Goal: Information Seeking & Learning: Learn about a topic

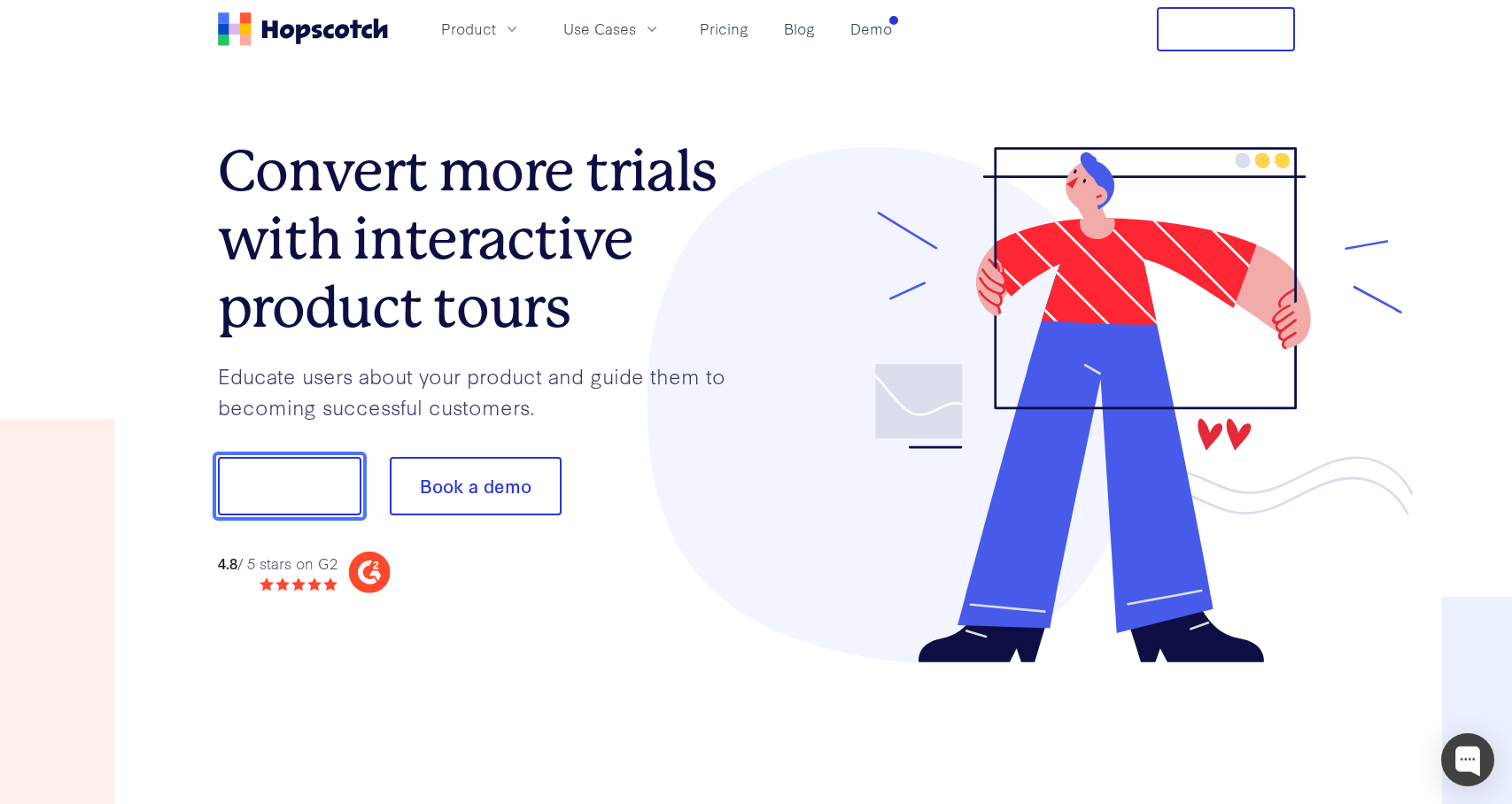
click at [272, 486] on button "Show me!" at bounding box center [289, 486] width 144 height 58
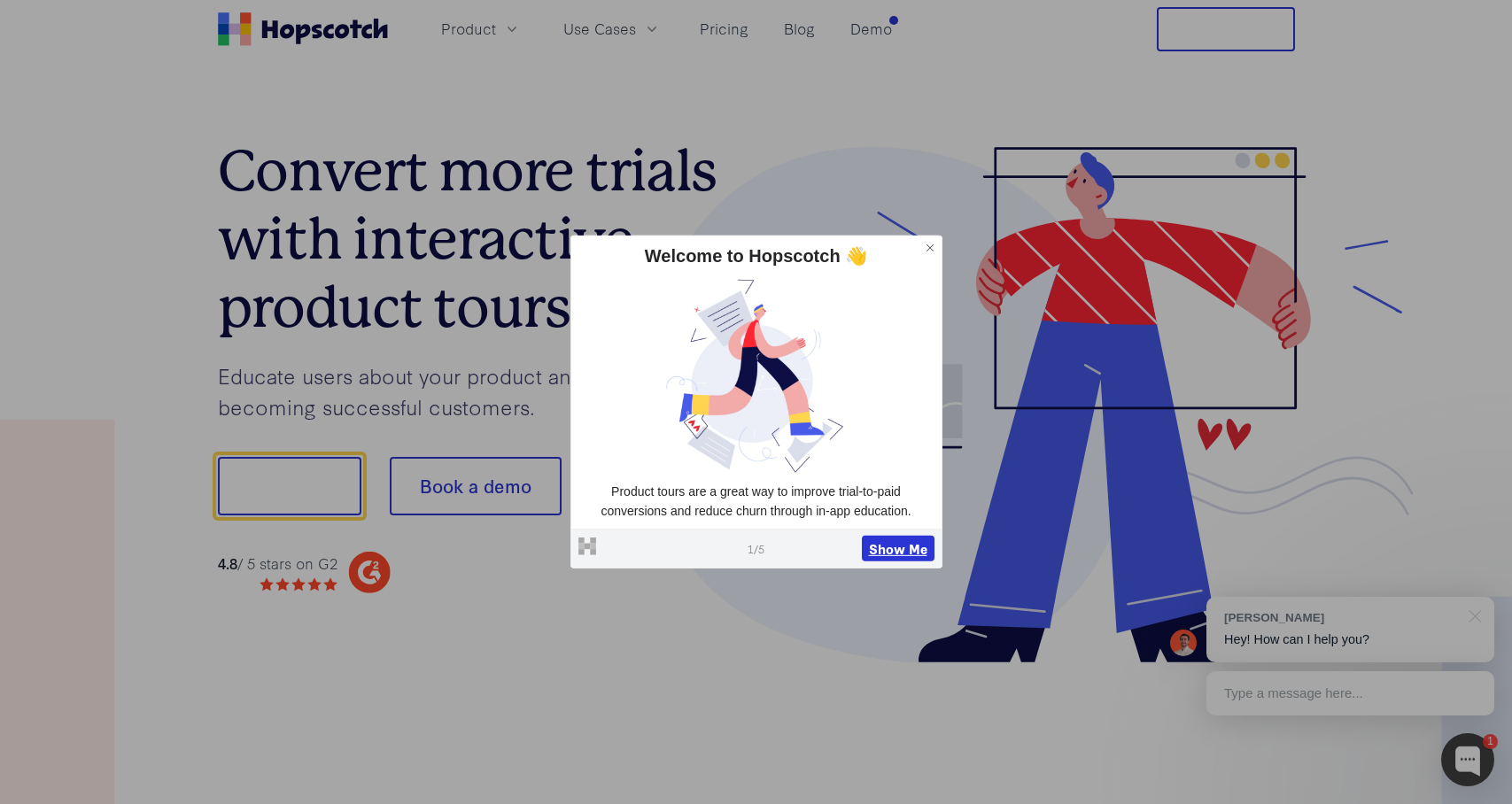
click at [890, 542] on button "Show Me" at bounding box center [898, 548] width 73 height 27
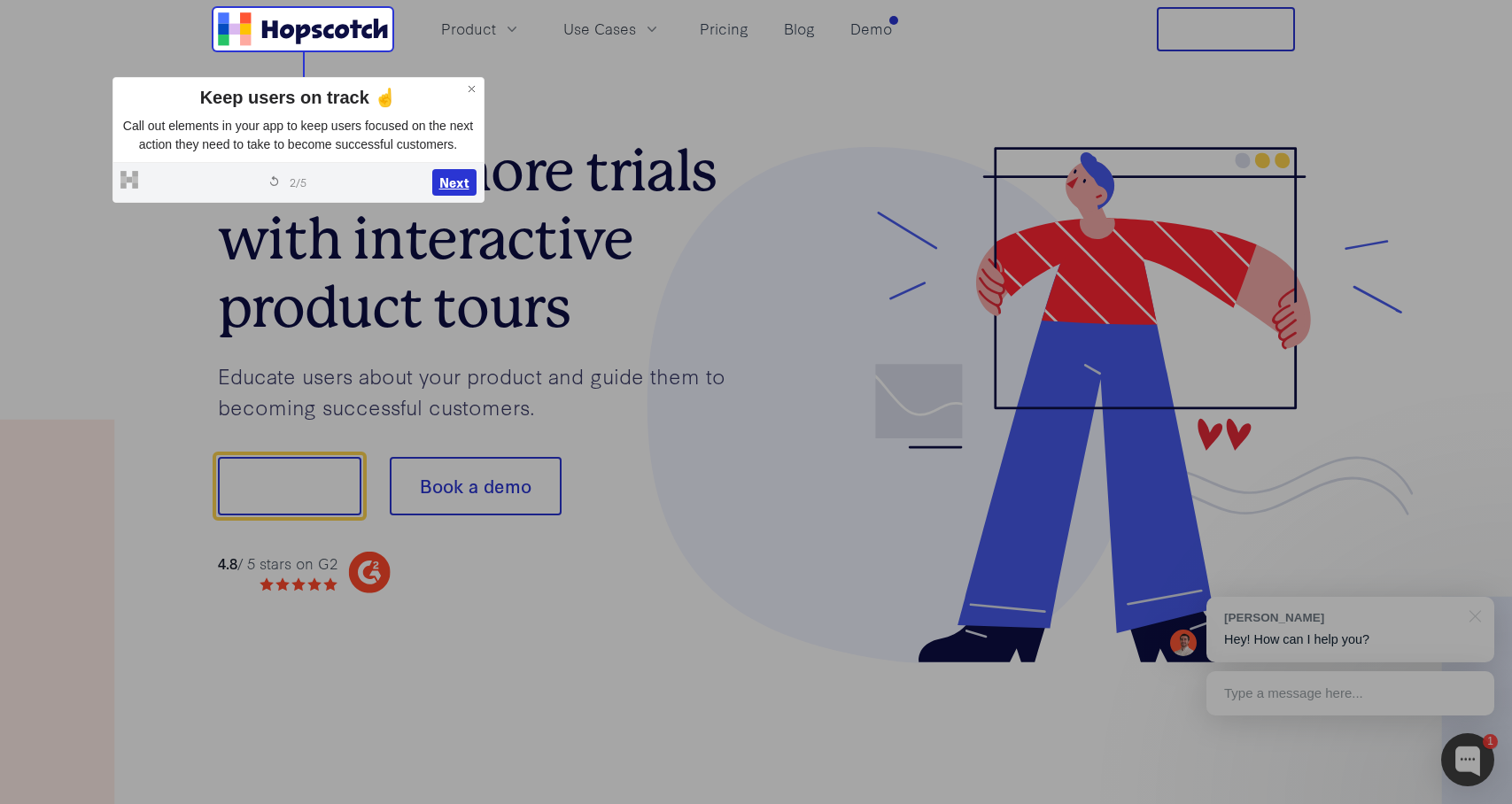
click at [455, 196] on button "Next" at bounding box center [454, 182] width 44 height 27
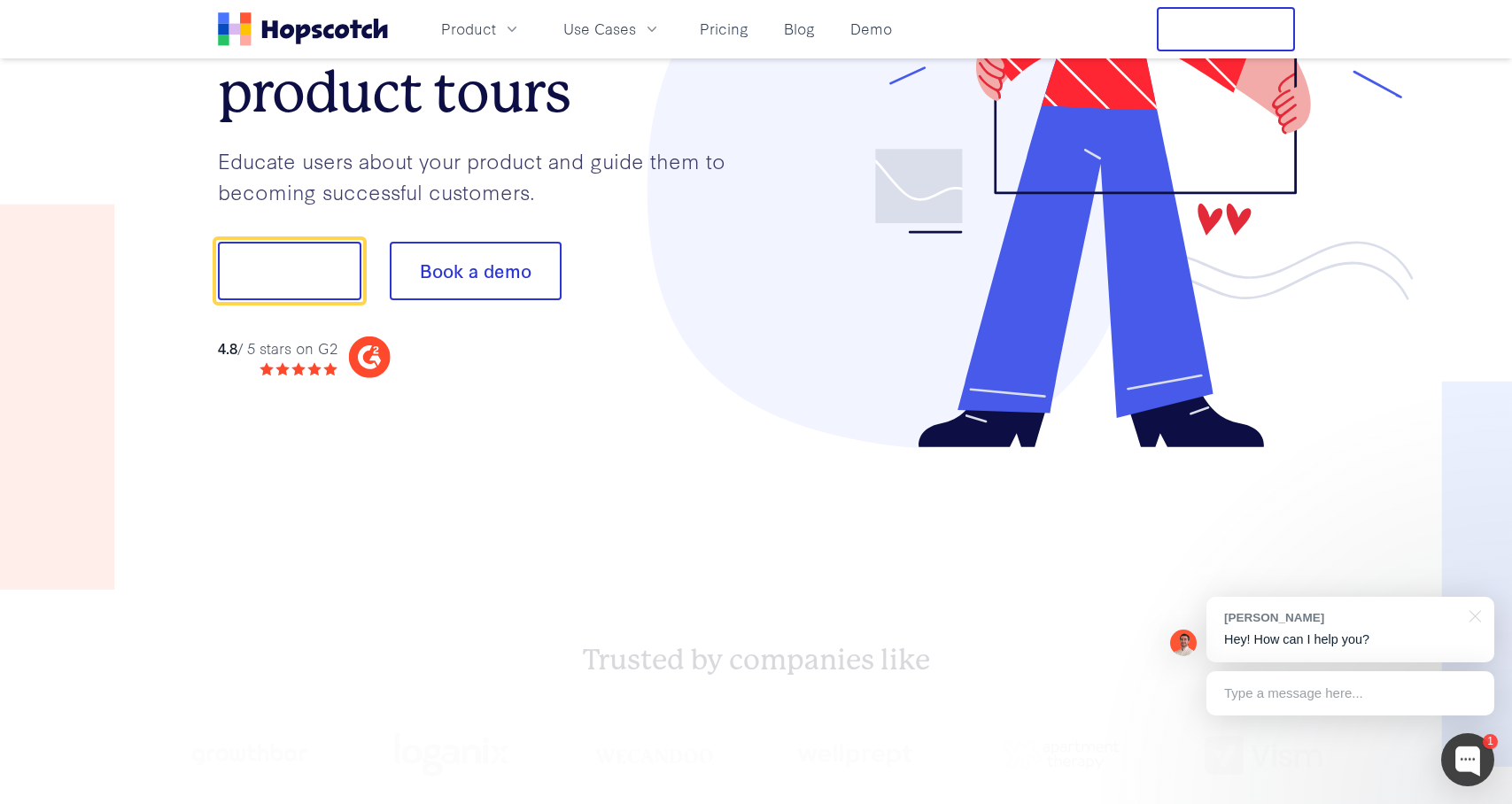
scroll to position [220, 0]
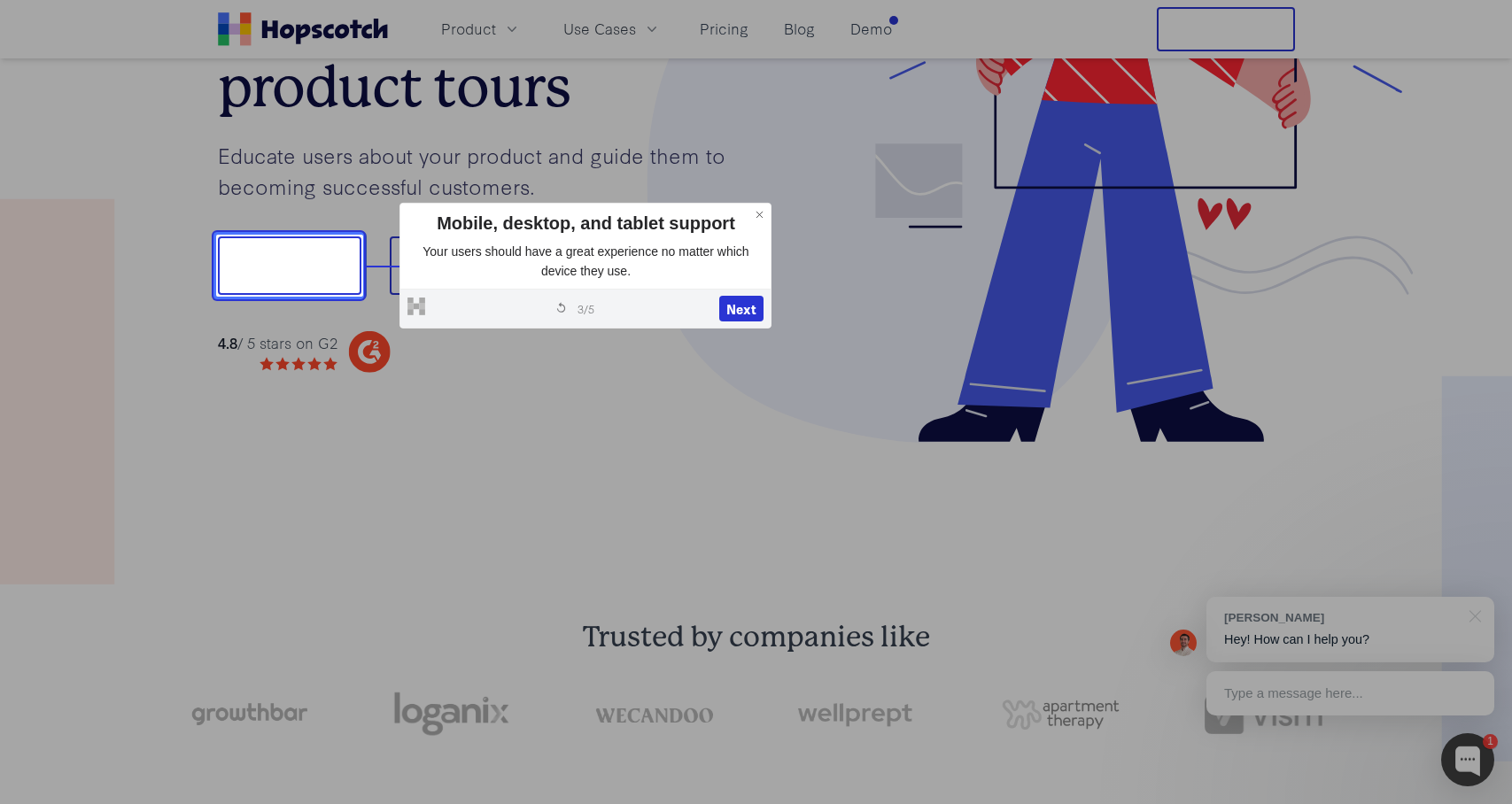
click at [271, 279] on button "Show me!" at bounding box center [289, 265] width 144 height 58
click at [751, 305] on button "Next" at bounding box center [741, 309] width 44 height 27
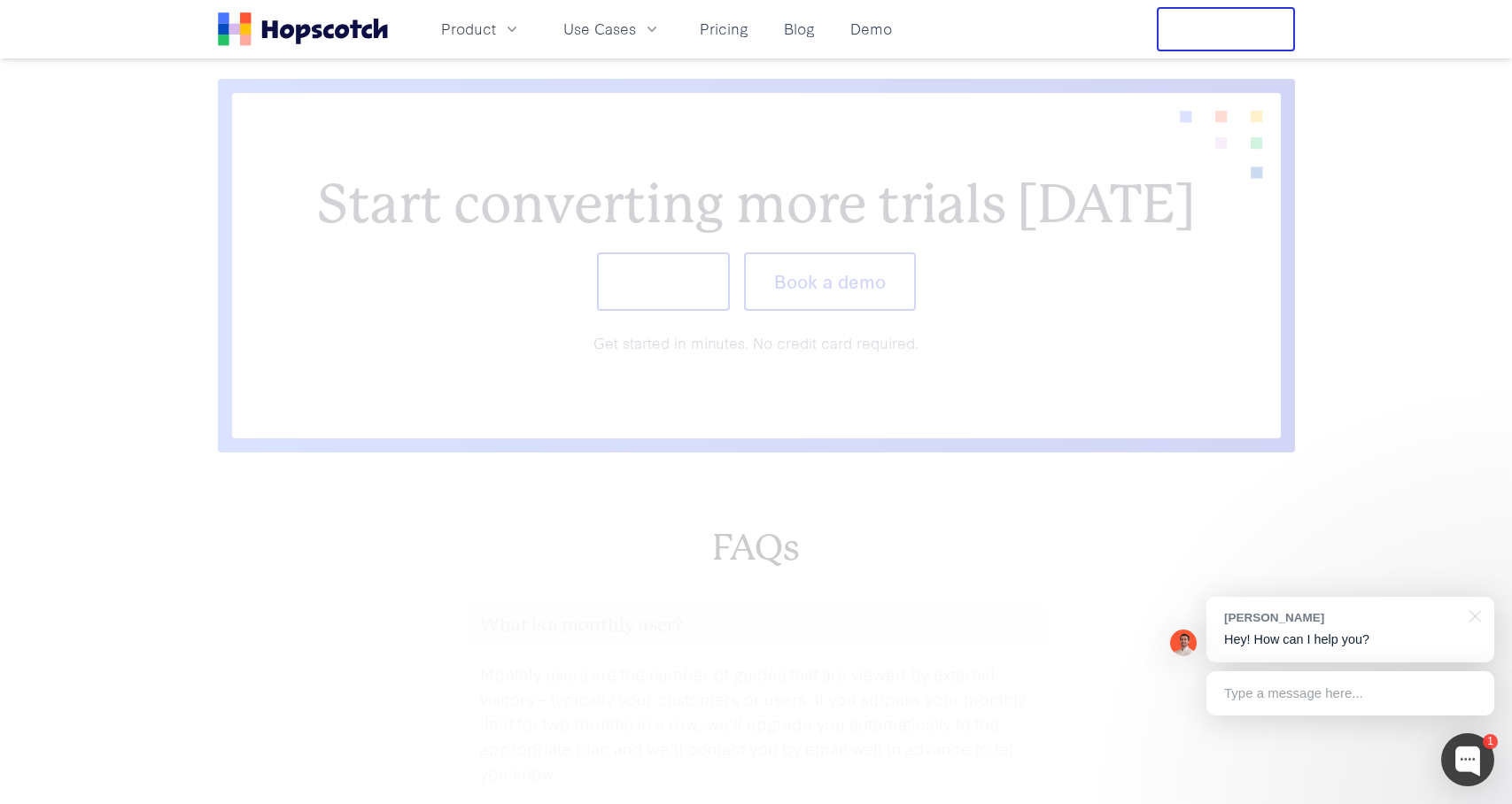
scroll to position [7359, 0]
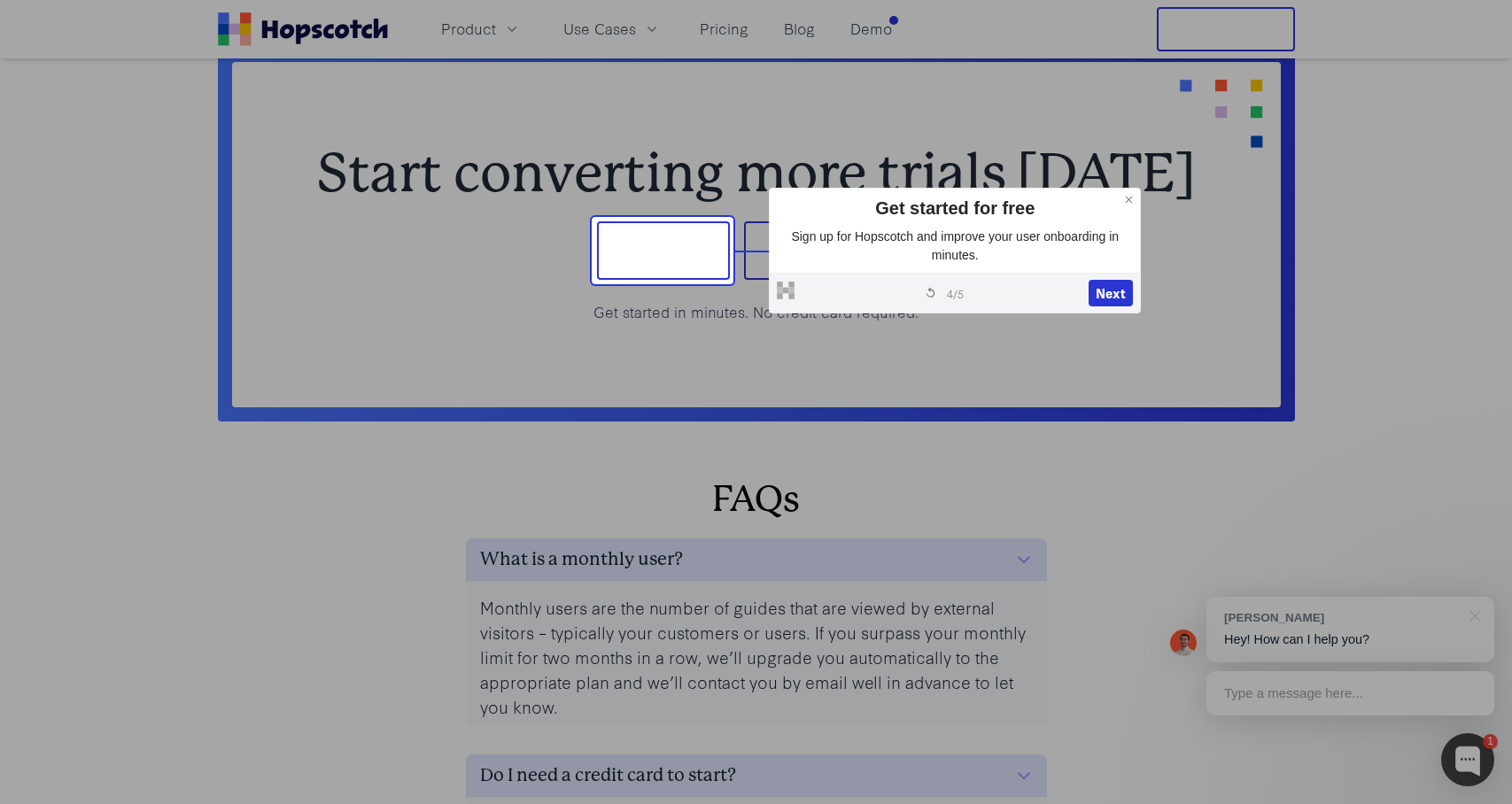
click at [1132, 201] on icon at bounding box center [1129, 200] width 13 height 13
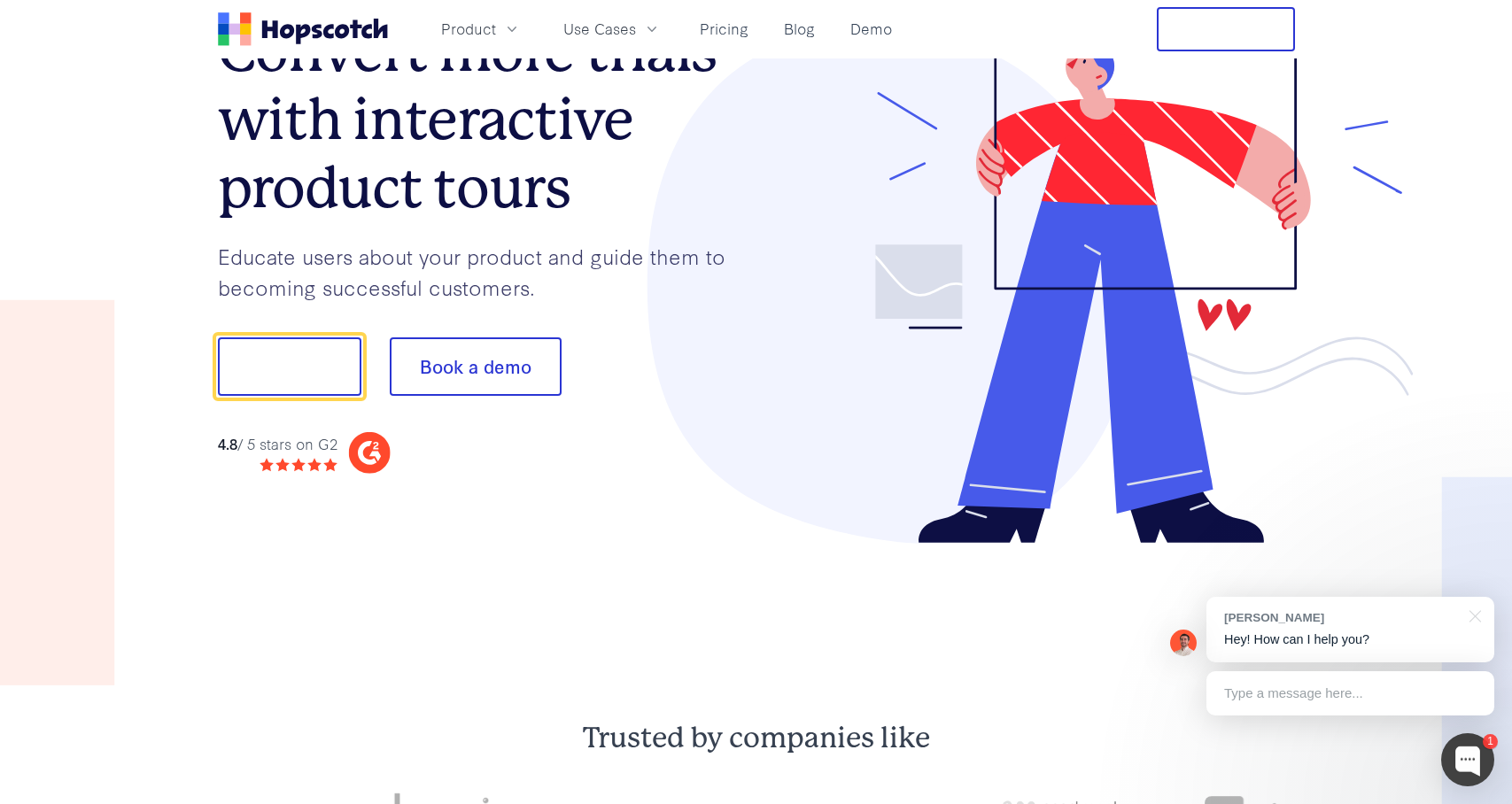
scroll to position [0, 0]
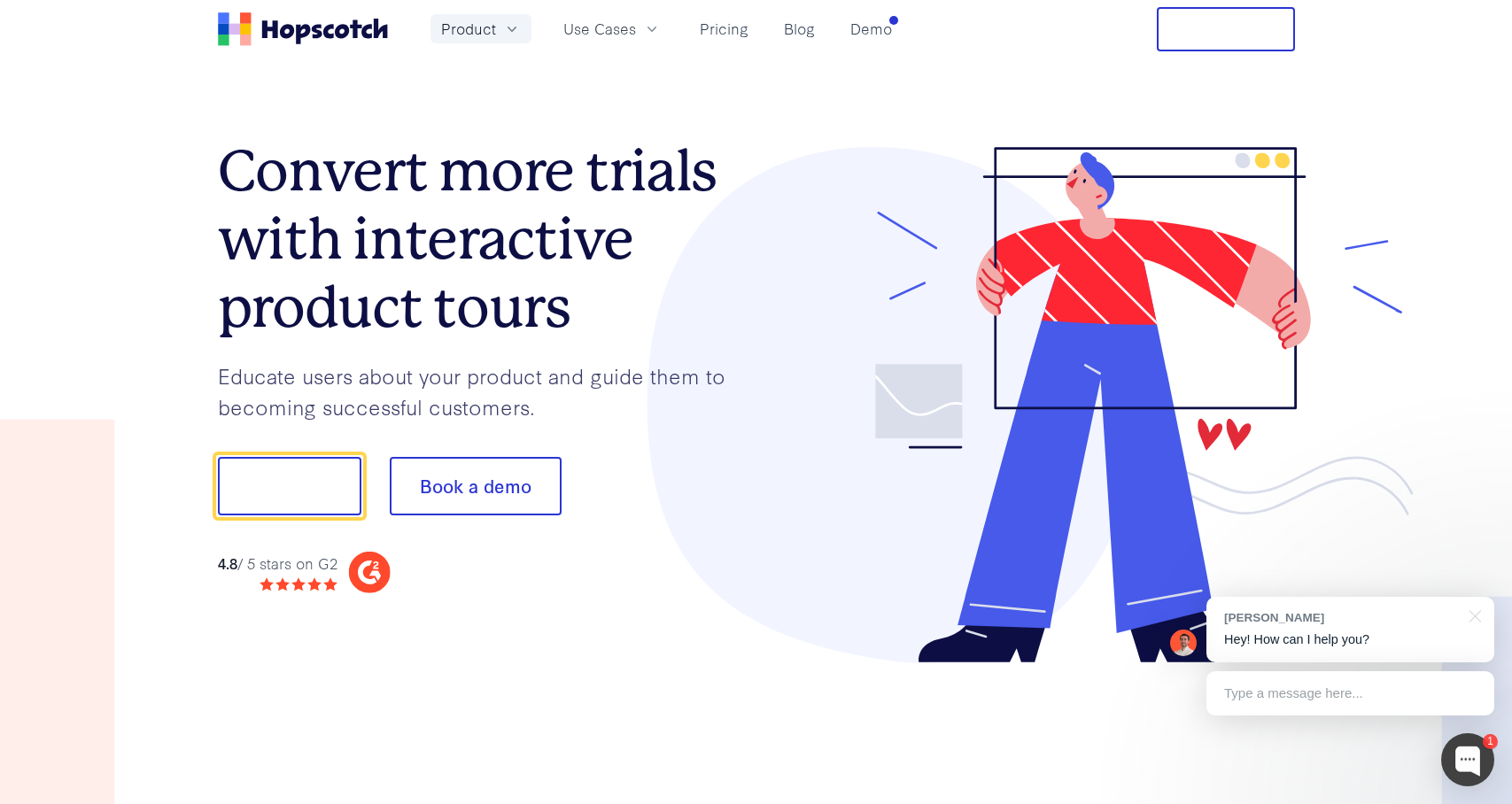
click at [520, 31] on button "Product" at bounding box center [481, 29] width 101 height 30
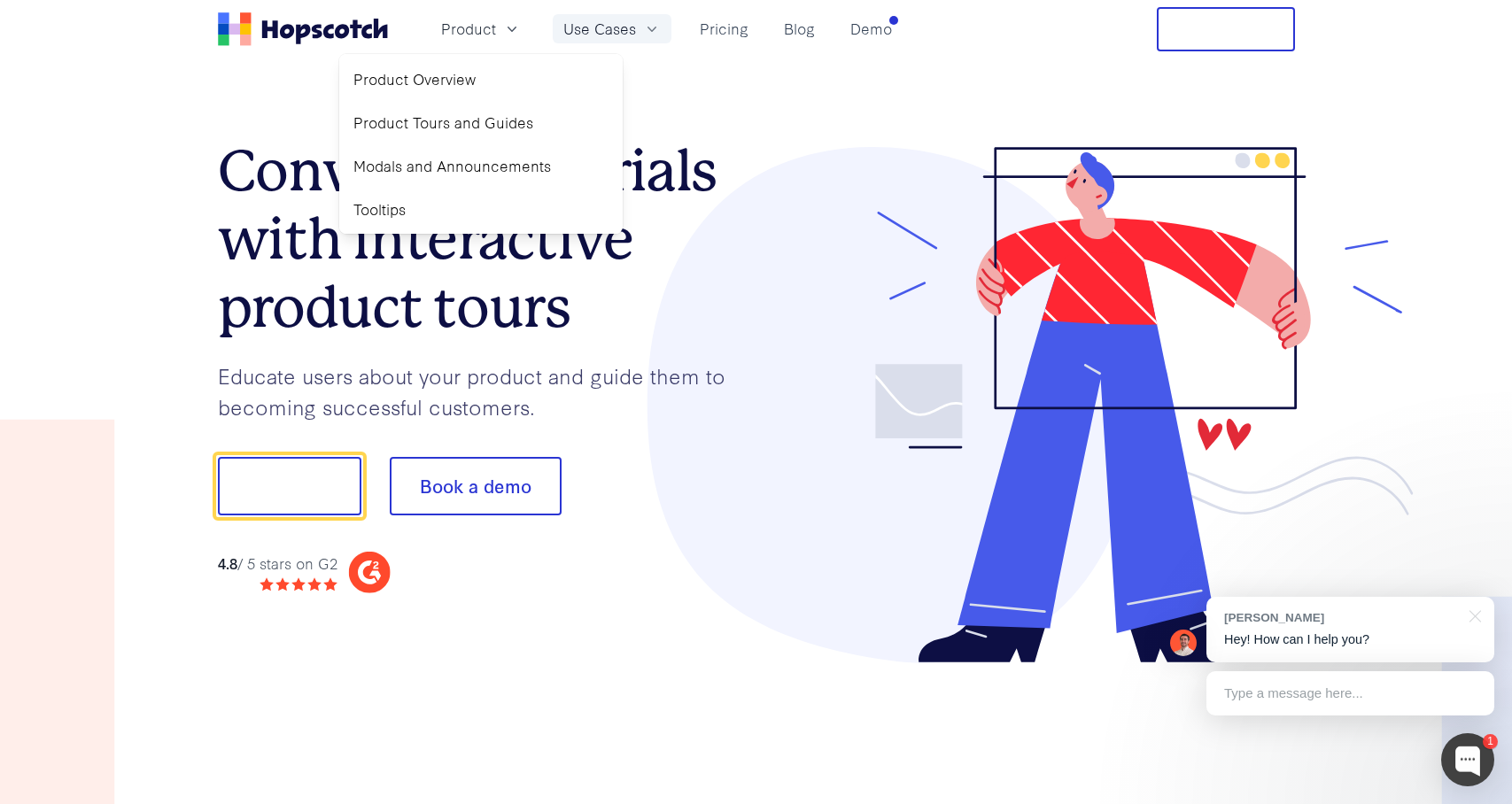
click at [603, 40] on button "Use Cases" at bounding box center [612, 29] width 119 height 30
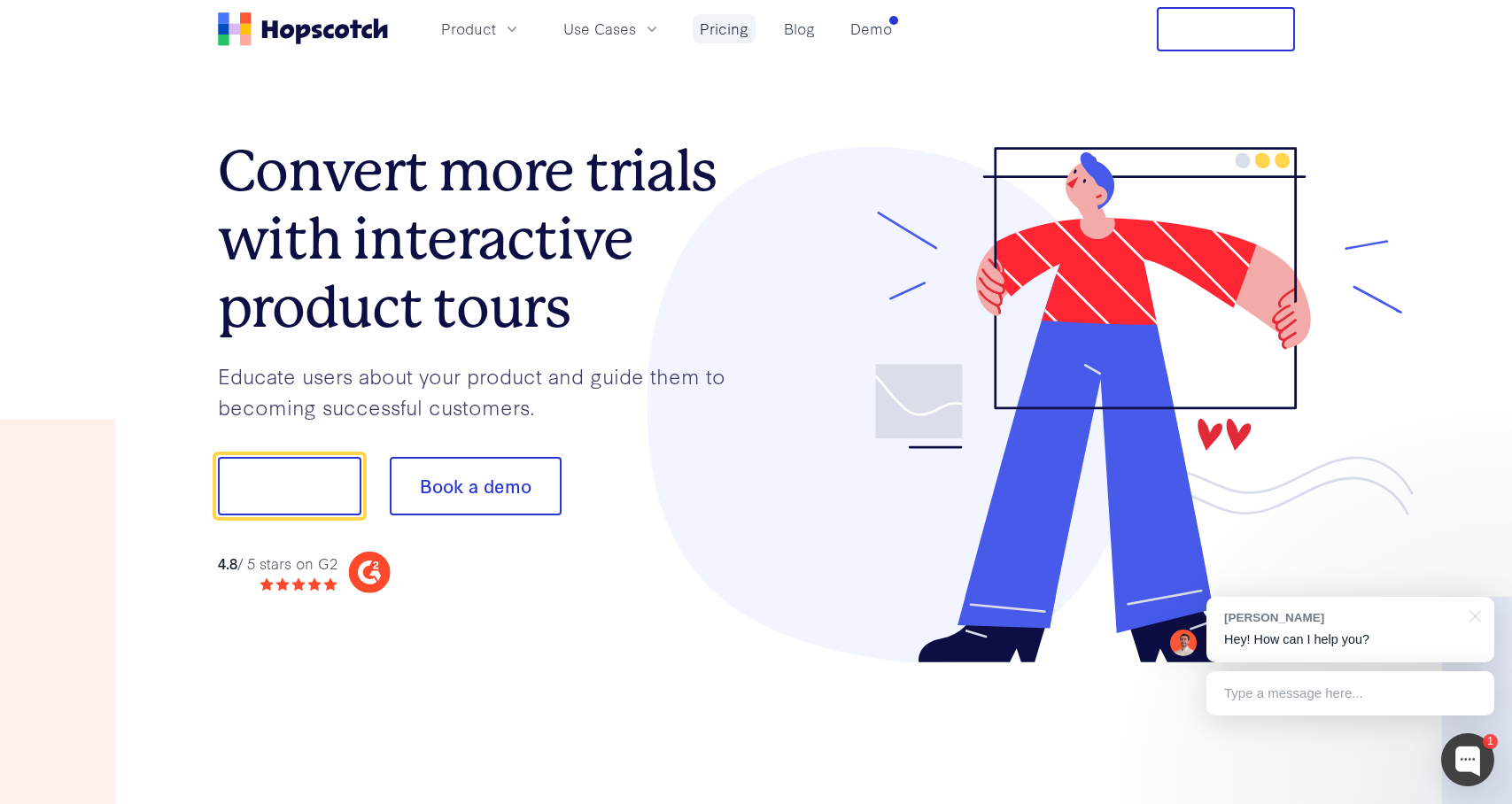
click at [706, 39] on link "Pricing" at bounding box center [724, 29] width 63 height 30
click at [498, 31] on button "Product" at bounding box center [481, 29] width 101 height 30
click at [341, 28] on icon "Home" at bounding box center [340, 31] width 14 height 14
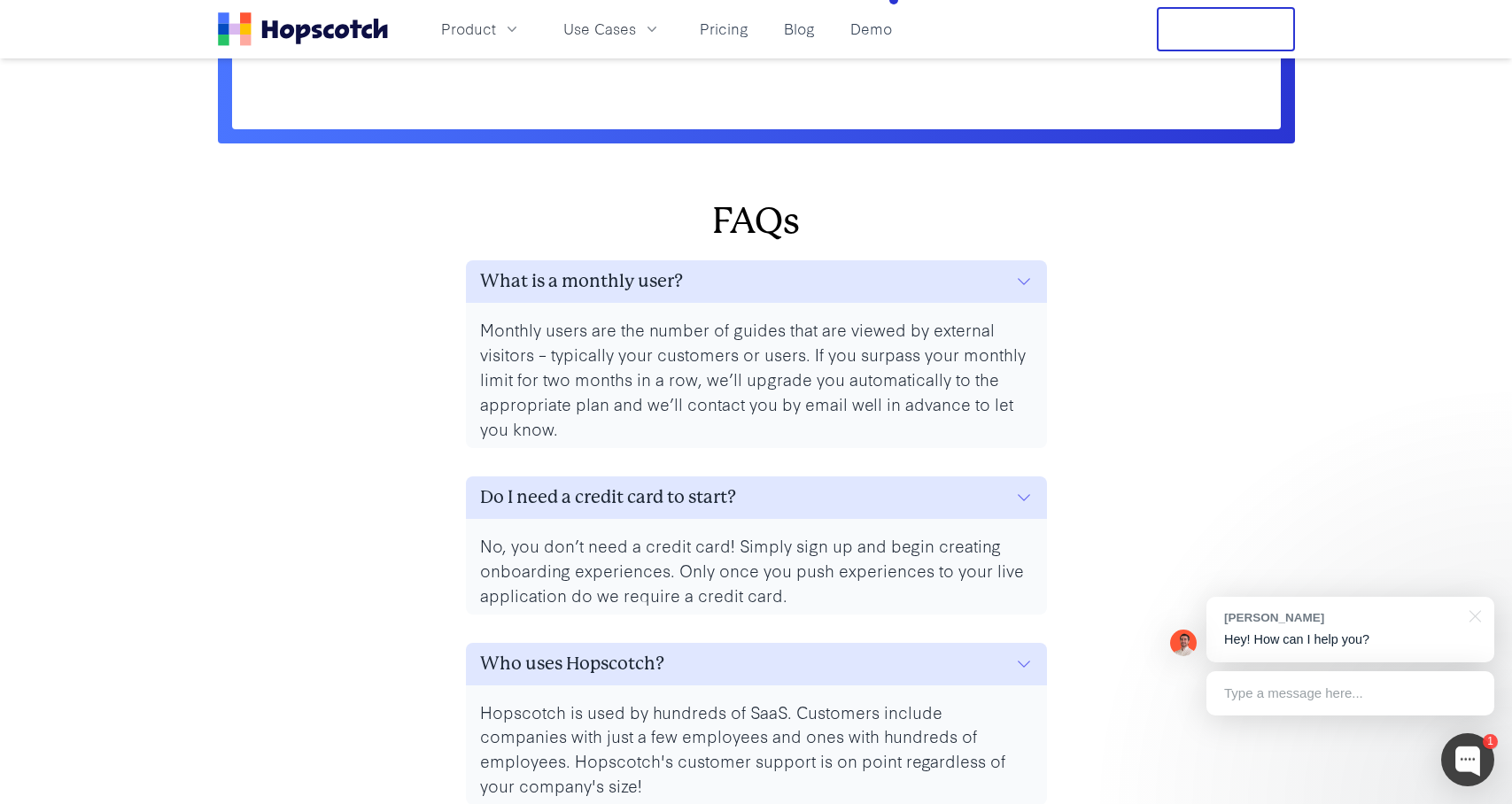
scroll to position [7645, 0]
